Goal: Task Accomplishment & Management: Manage account settings

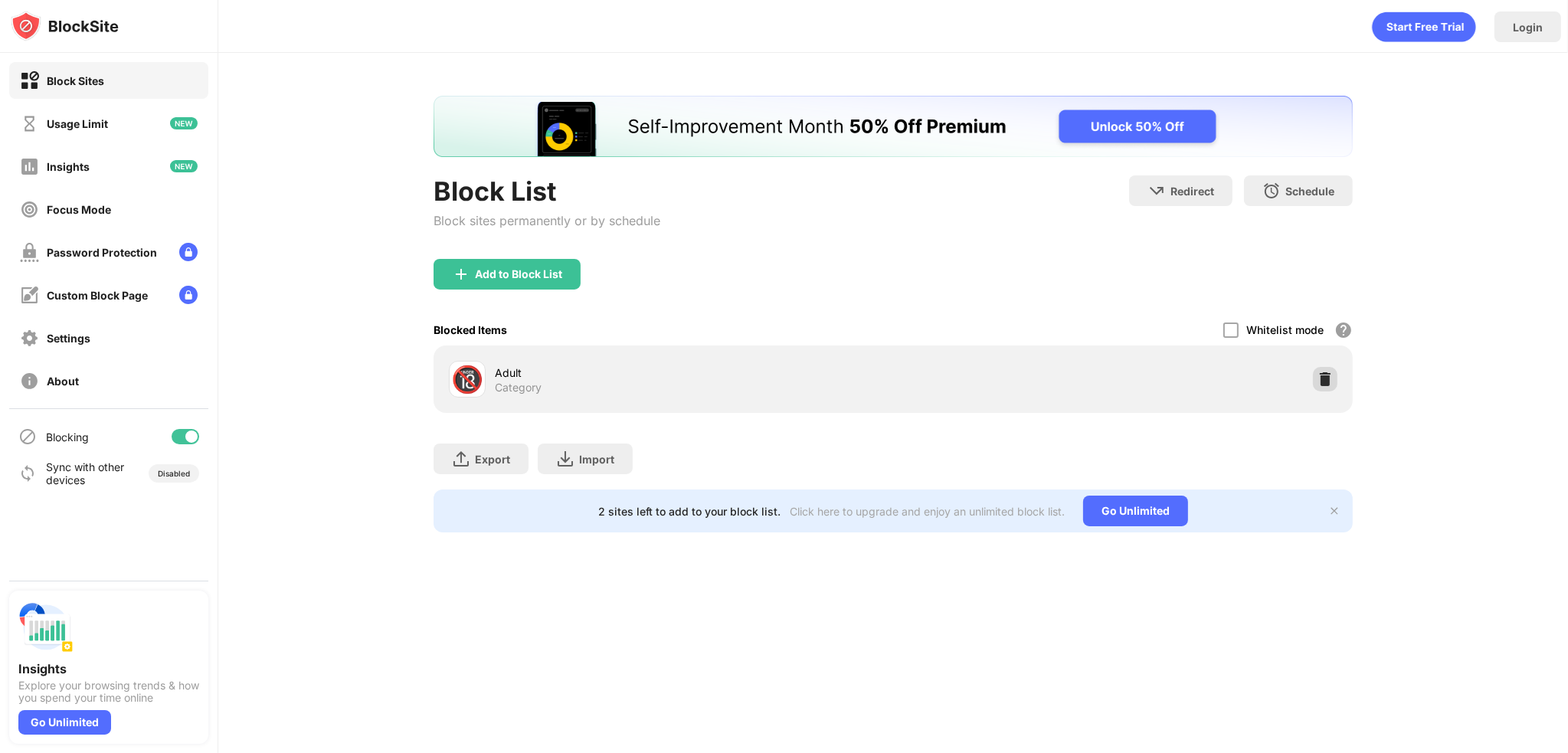
click at [1319, 379] on img at bounding box center [1326, 379] width 16 height 16
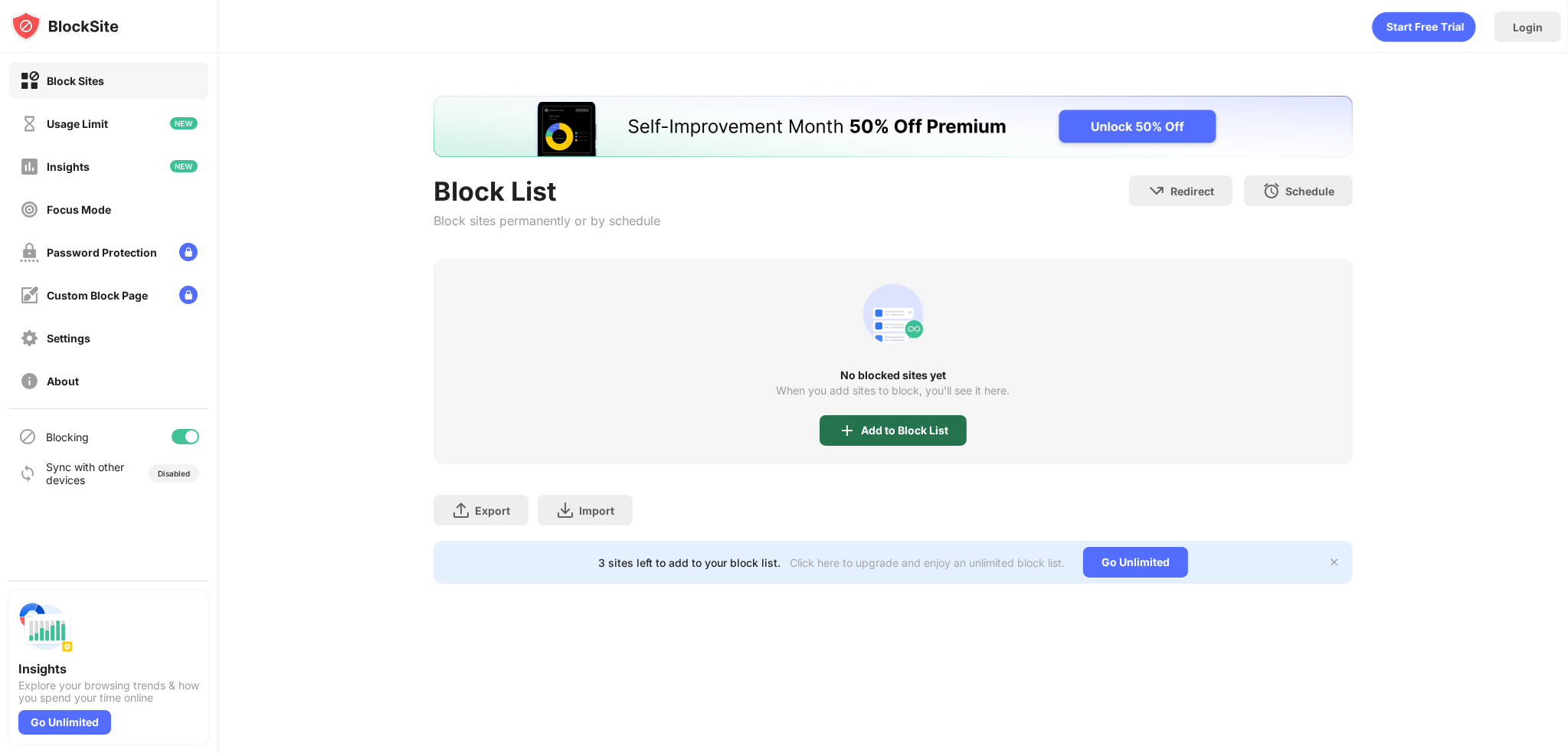
click at [848, 426] on img at bounding box center [847, 430] width 18 height 18
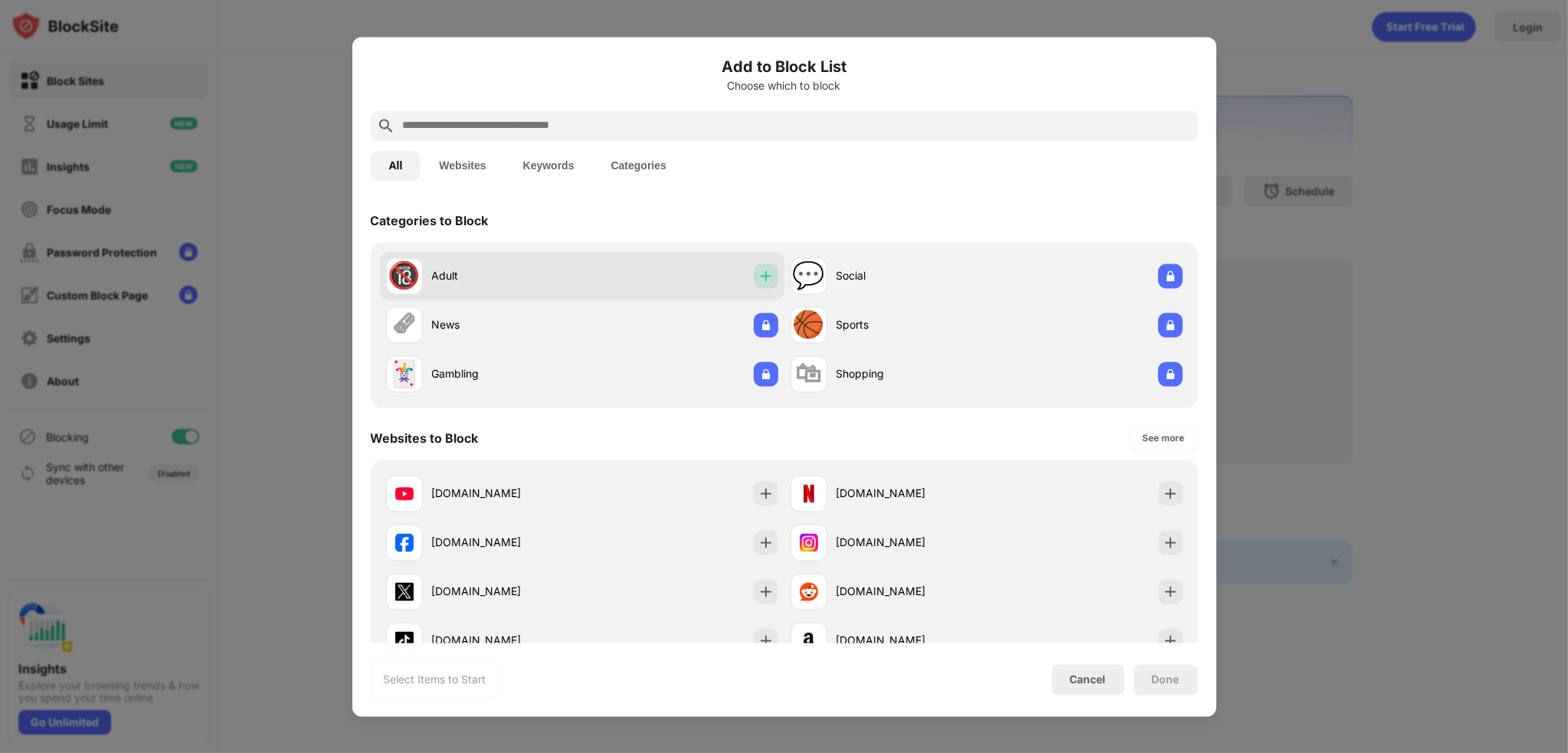
click at [754, 275] on div at bounding box center [766, 275] width 24 height 24
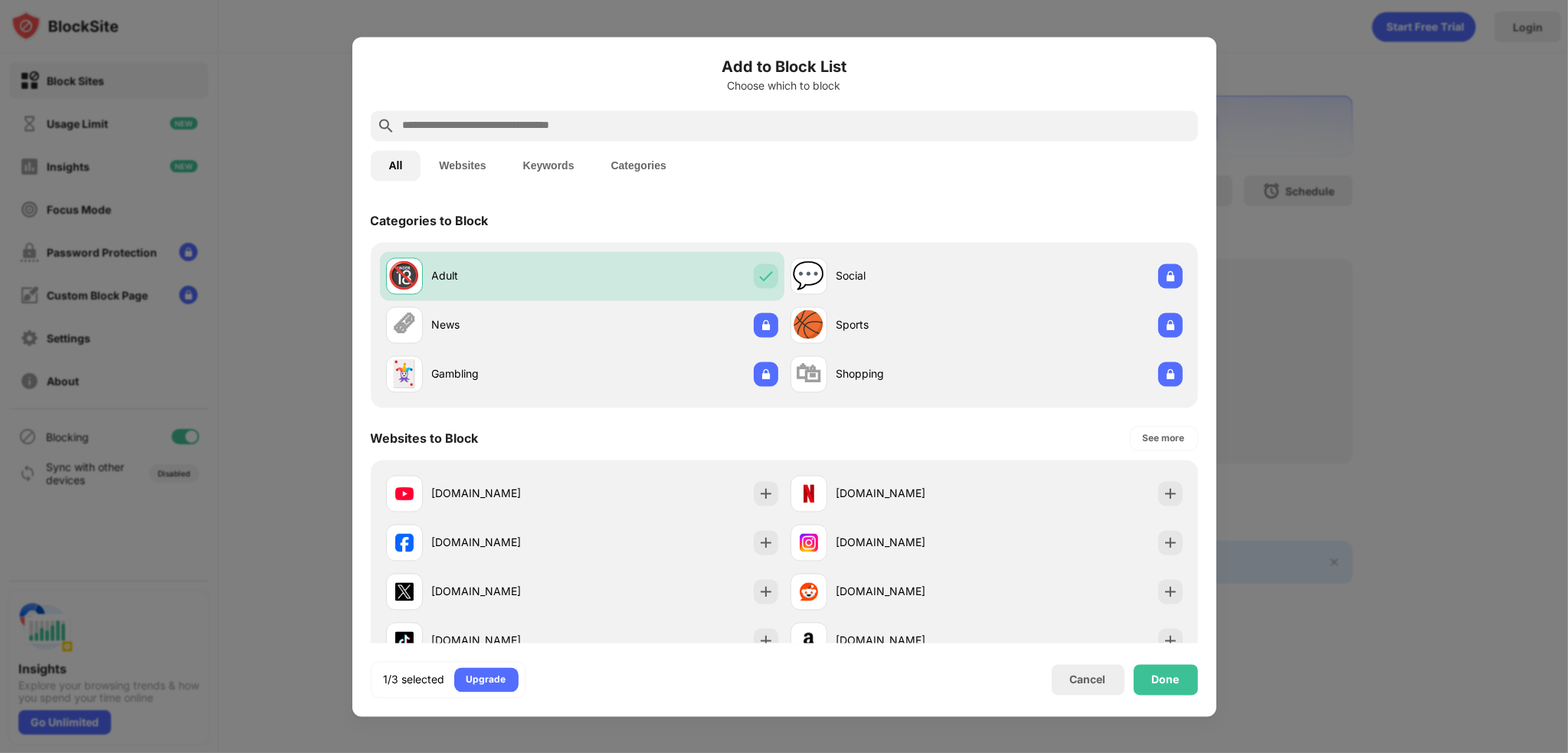
drag, startPoint x: 1152, startPoint y: 698, endPoint x: 1160, endPoint y: 692, distance: 10.0
click at [1154, 697] on div "1/3 selected Upgrade Cancel Done" at bounding box center [785, 679] width 828 height 37
click at [1168, 678] on div "Done" at bounding box center [1166, 679] width 27 height 13
